Goal: Information Seeking & Learning: Learn about a topic

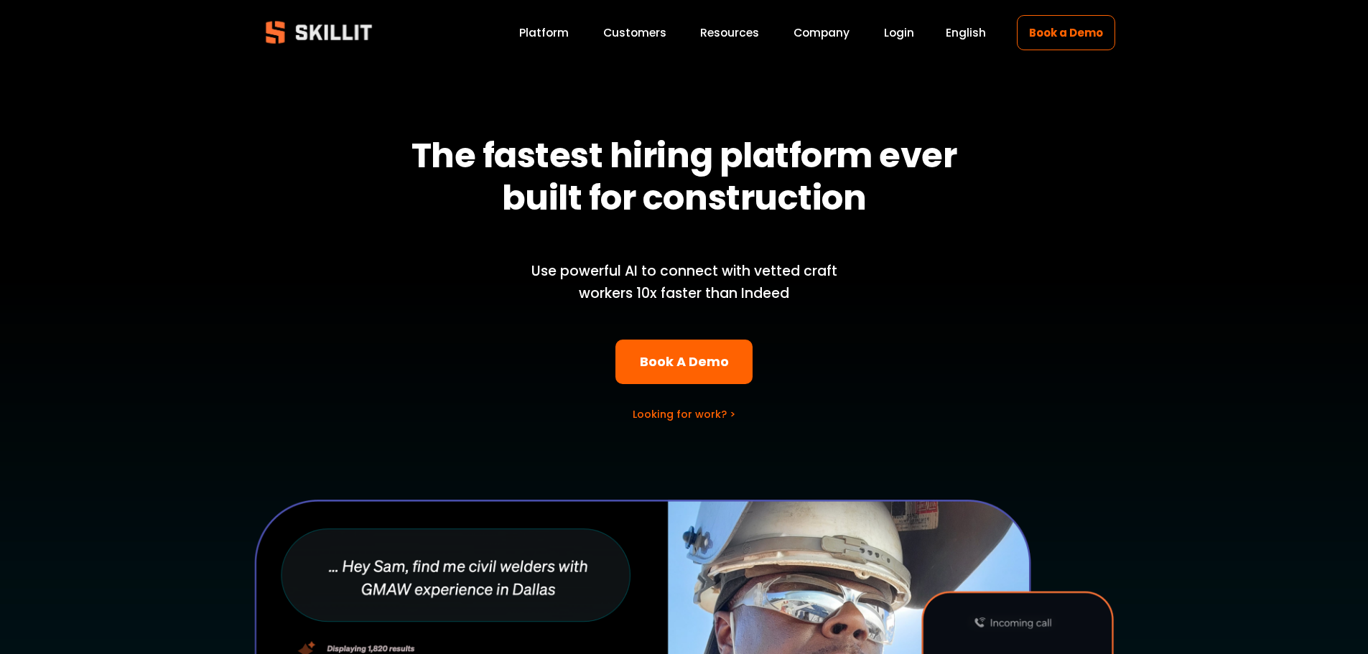
click at [681, 210] on strong "The fastest hiring platform ever built for construction" at bounding box center [688, 176] width 552 height 90
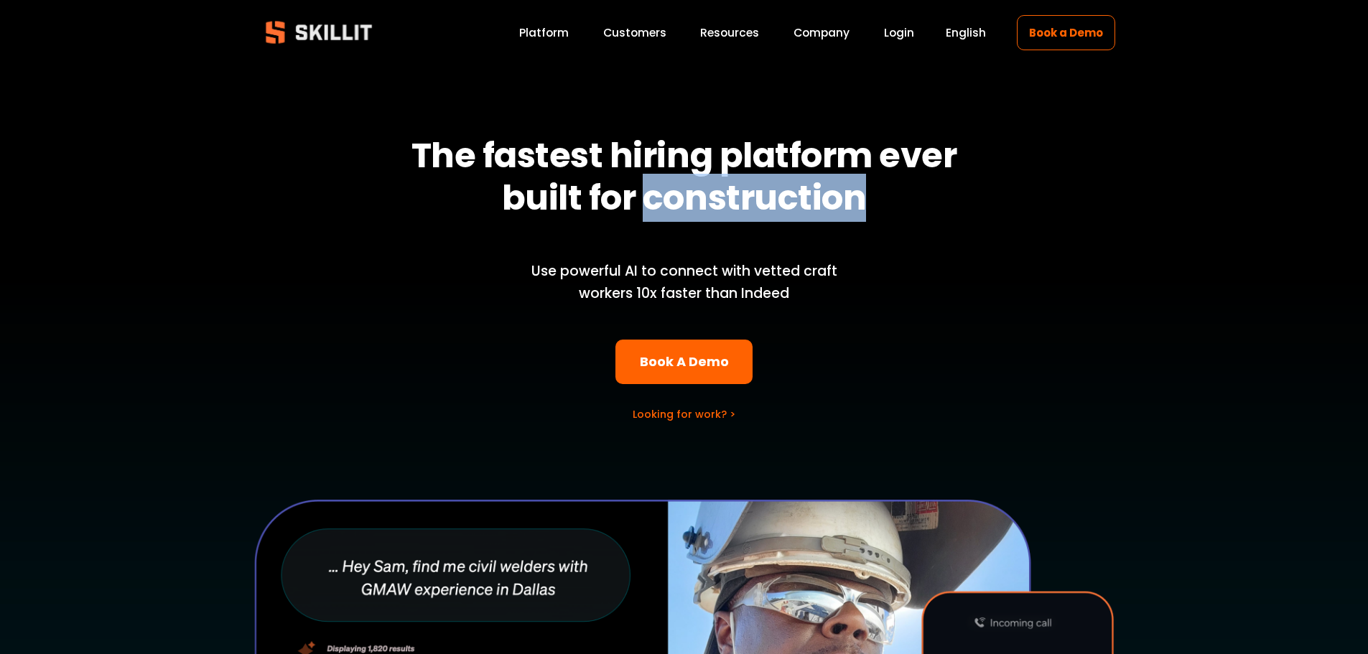
click at [681, 210] on strong "The fastest hiring platform ever built for construction" at bounding box center [688, 176] width 552 height 90
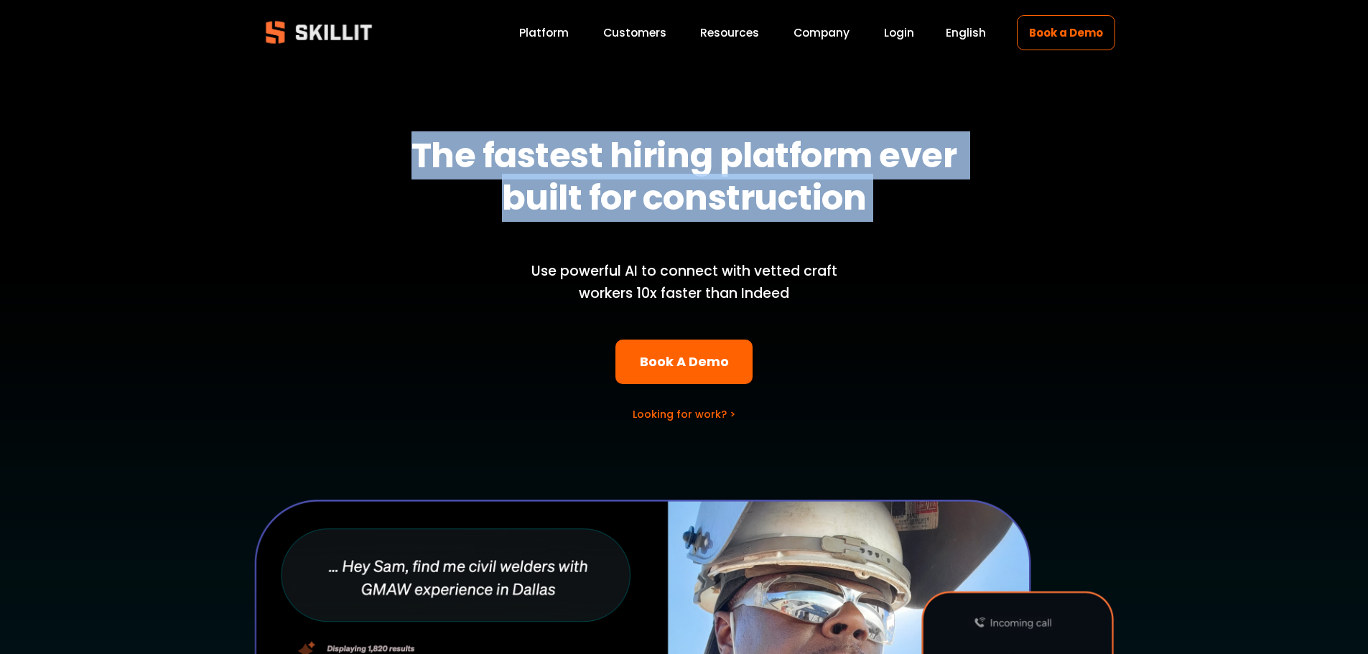
click at [681, 210] on strong "The fastest hiring platform ever built for construction" at bounding box center [688, 176] width 552 height 90
click at [832, 27] on link "Company" at bounding box center [822, 32] width 56 height 19
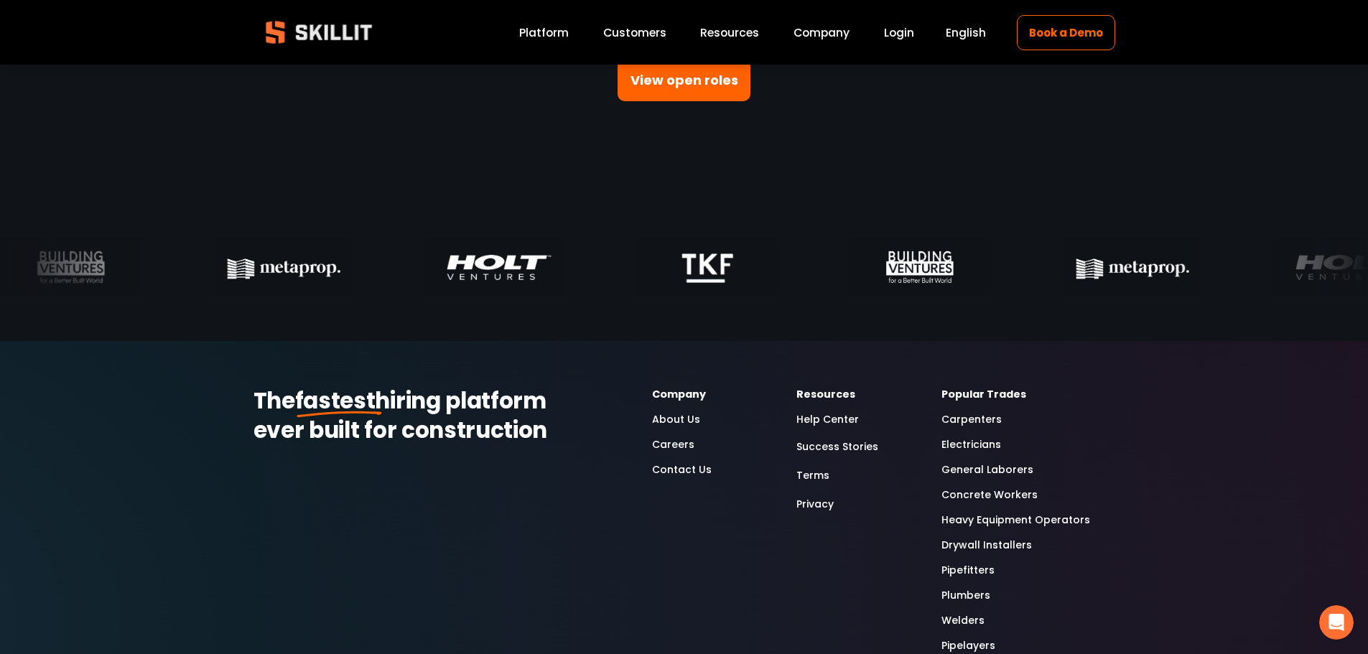
scroll to position [4597, 0]
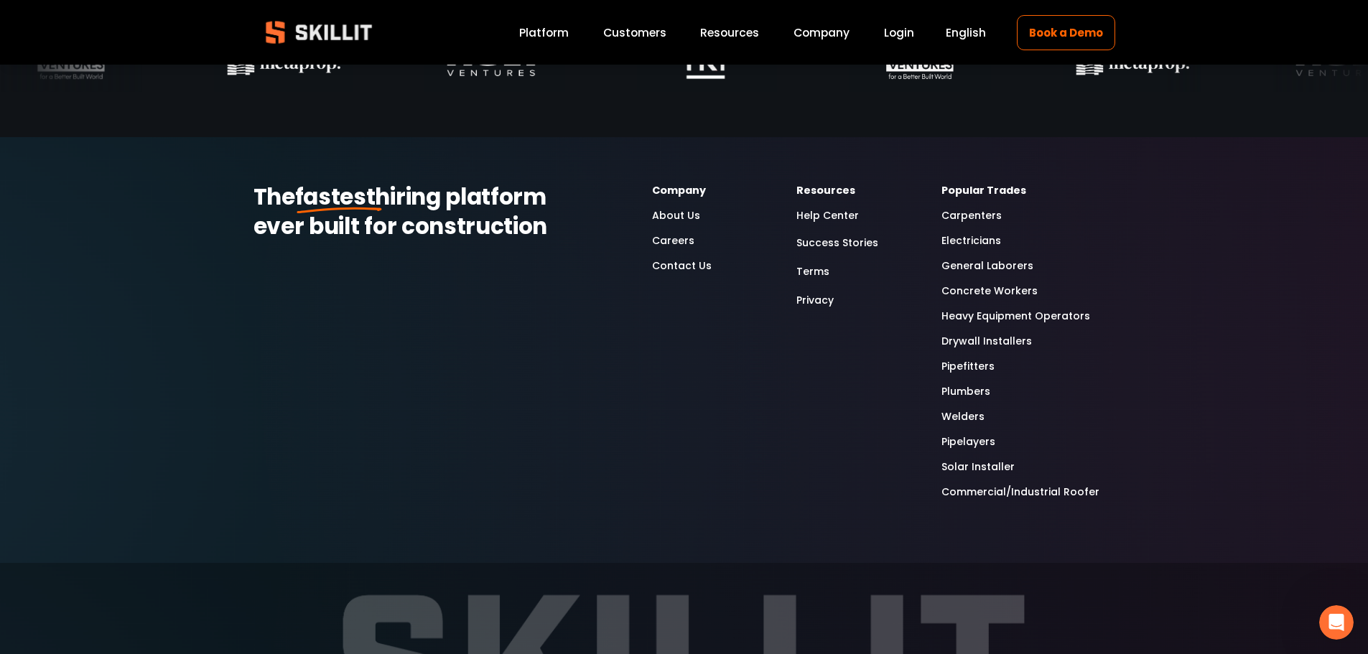
click at [1003, 322] on link "Heavy Equipment Operators" at bounding box center [1016, 316] width 149 height 17
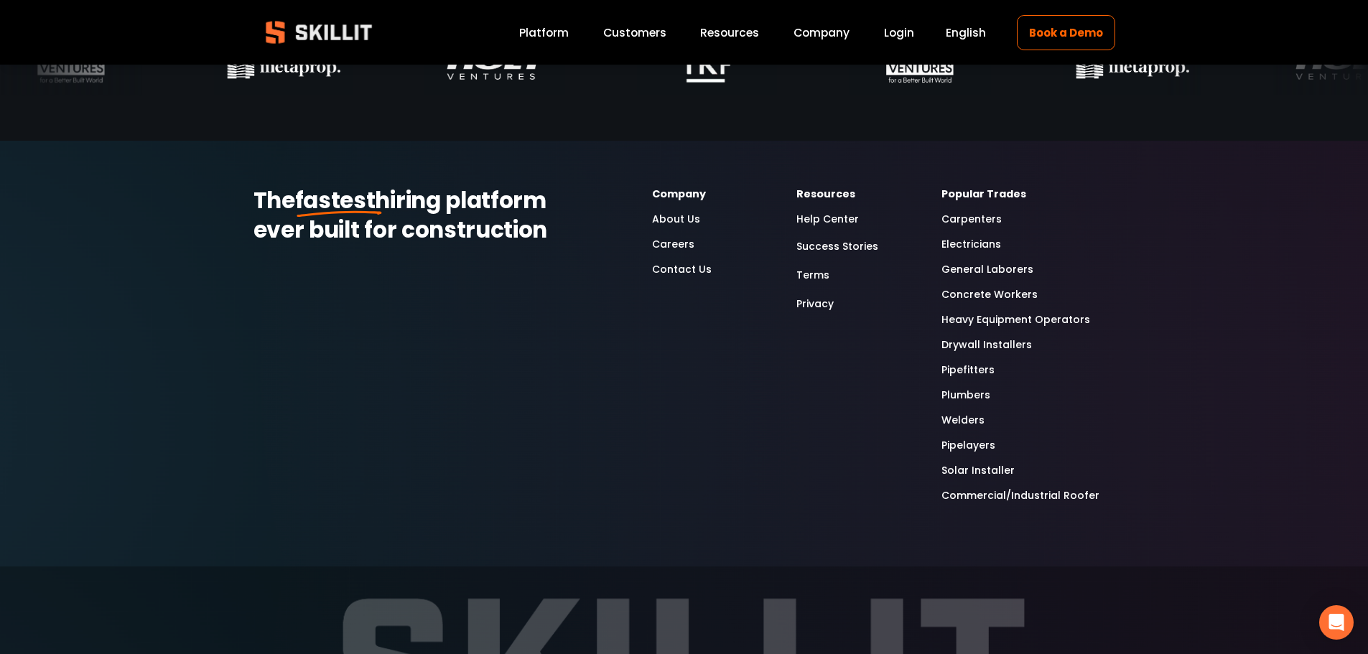
scroll to position [4597, 0]
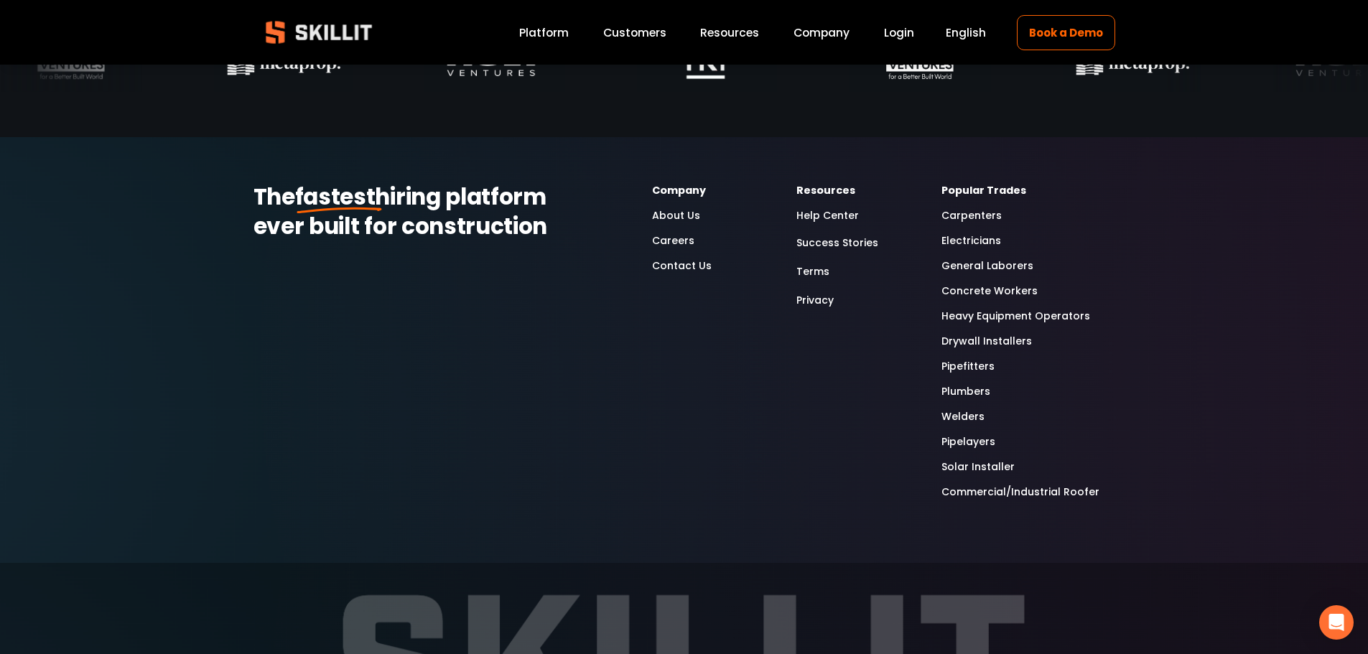
click at [974, 274] on link "General Laborers" at bounding box center [988, 266] width 92 height 17
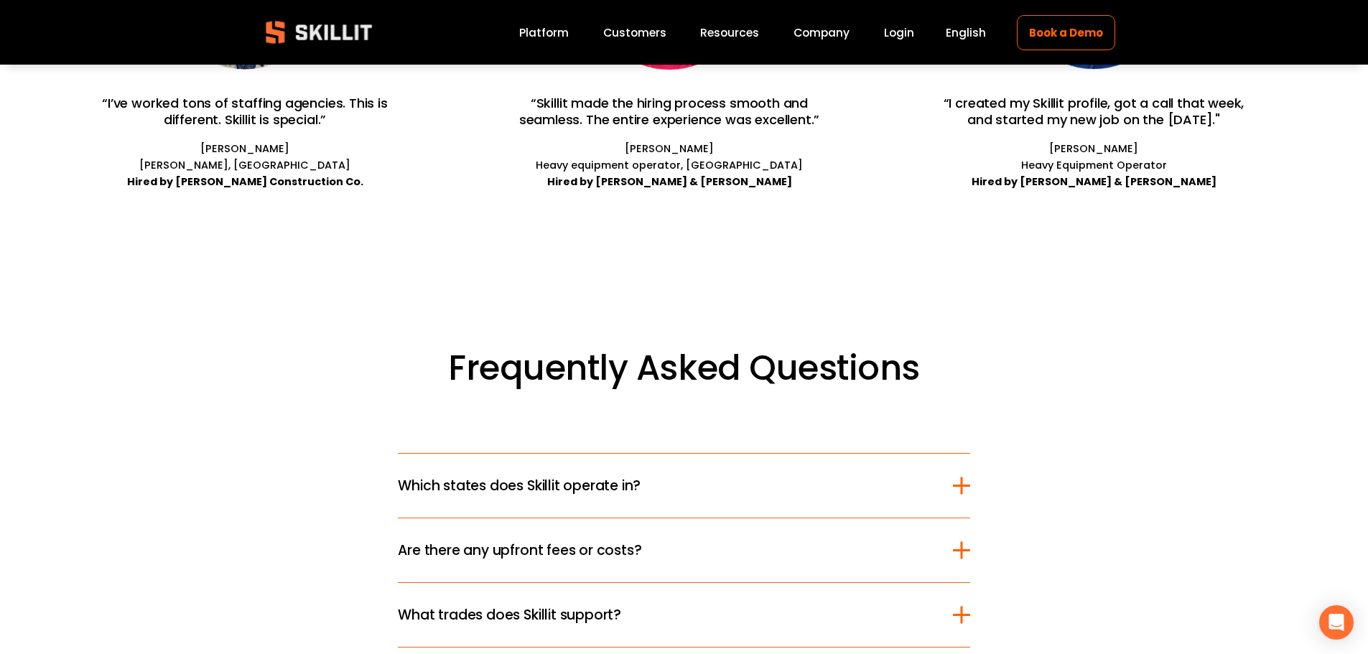
scroll to position [3376, 0]
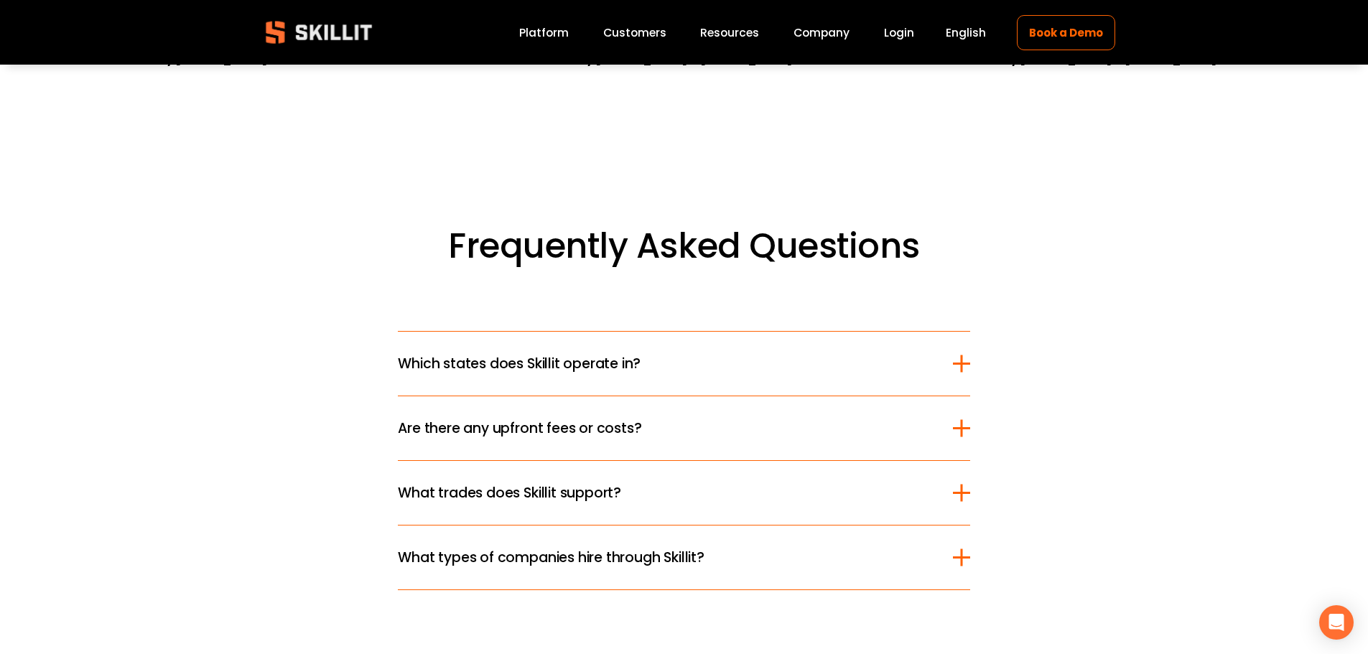
click at [552, 374] on span "Which states does Skillit operate in?" at bounding box center [675, 363] width 554 height 21
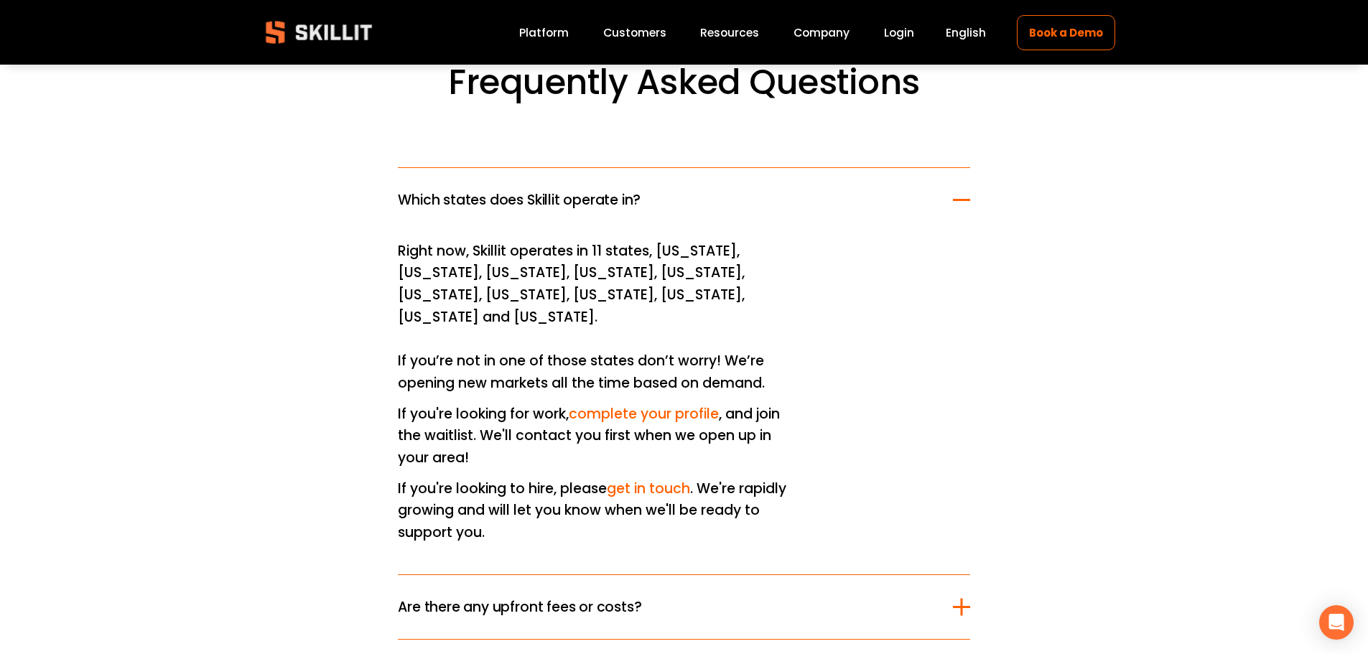
scroll to position [3807, 0]
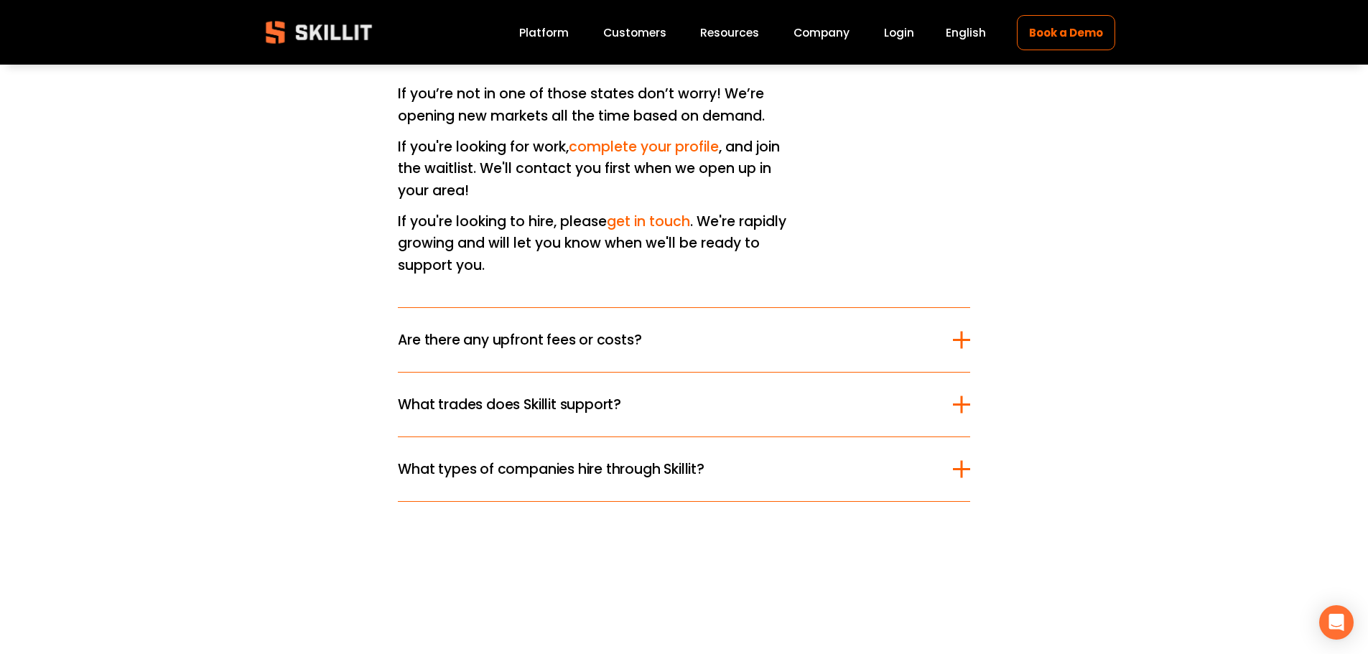
click at [552, 330] on span "Are there any upfront fees or costs?" at bounding box center [675, 340] width 554 height 21
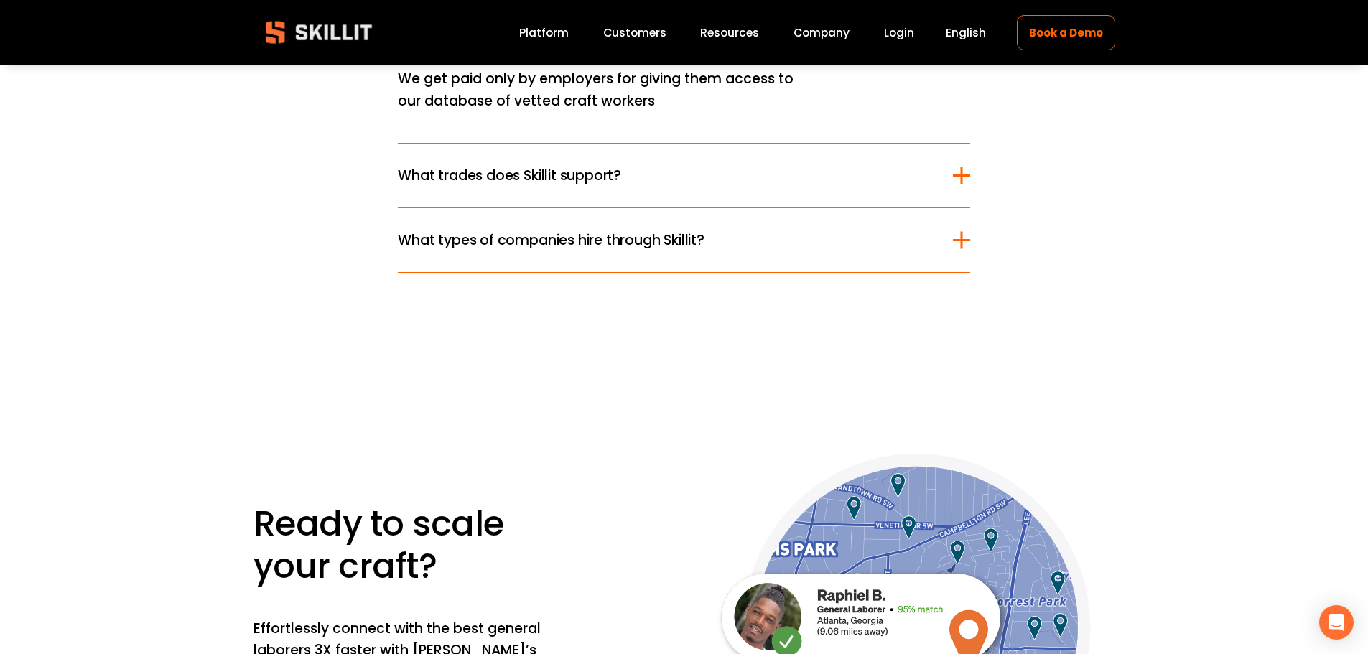
scroll to position [3591, 0]
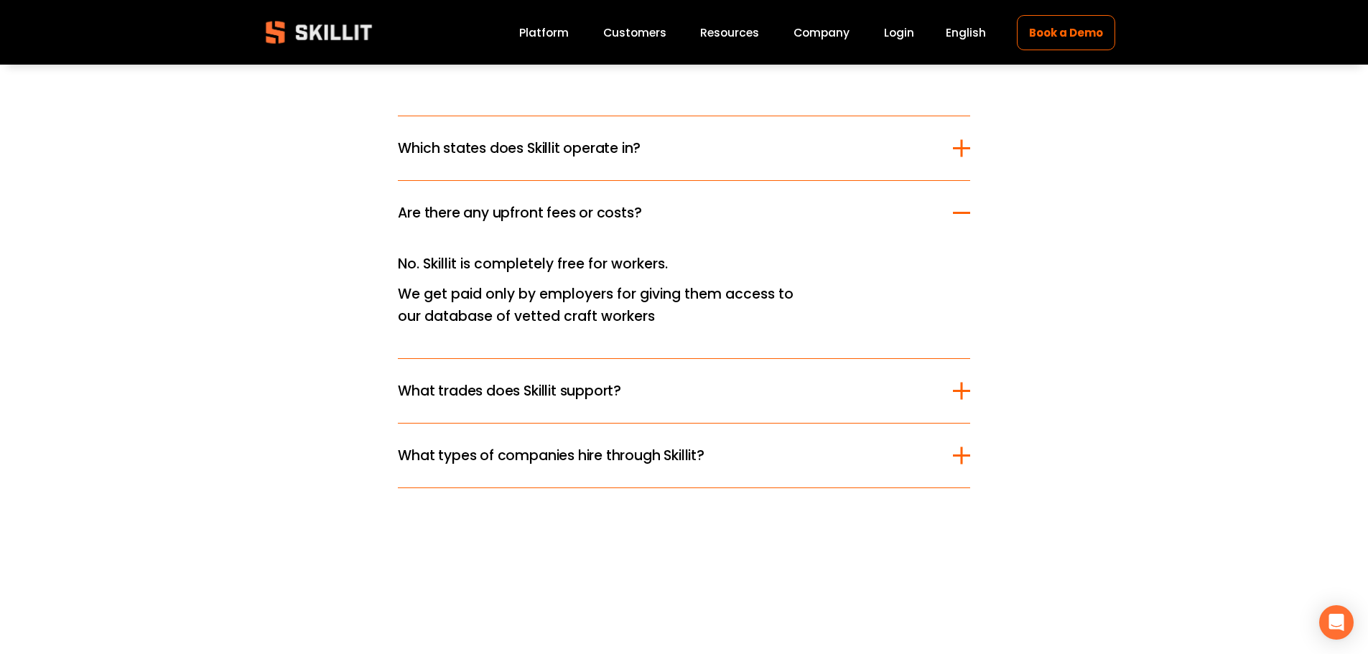
click at [567, 455] on span "What types of companies hire through Skillit?" at bounding box center [675, 455] width 554 height 21
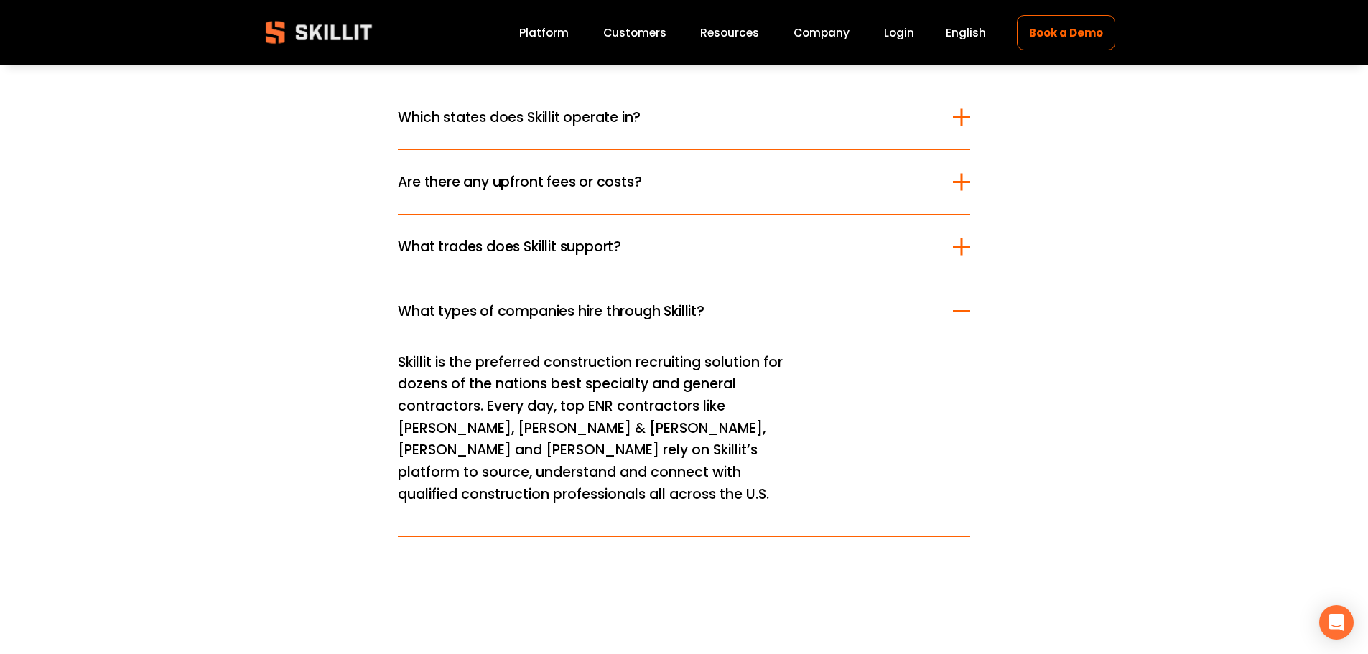
scroll to position [3519, 0]
